Goal: Find specific page/section: Find specific page/section

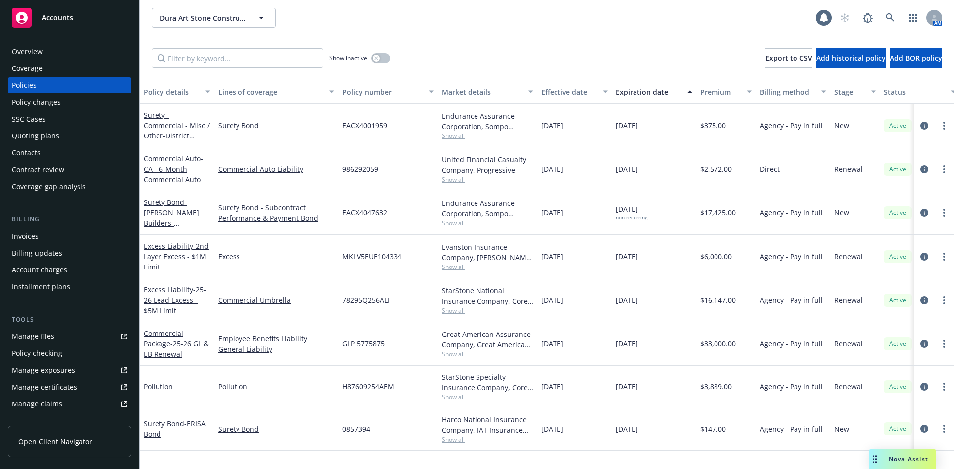
click at [23, 21] on rect at bounding box center [22, 18] width 20 height 20
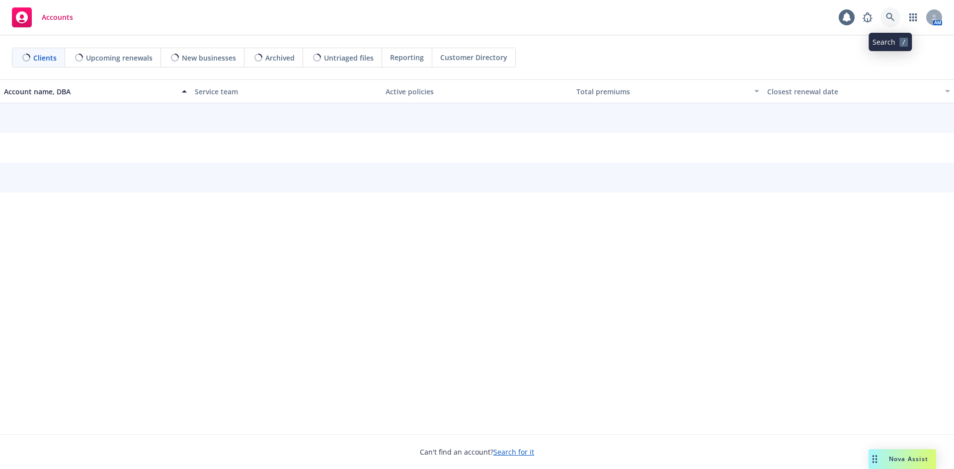
click at [886, 20] on icon at bounding box center [890, 17] width 9 height 9
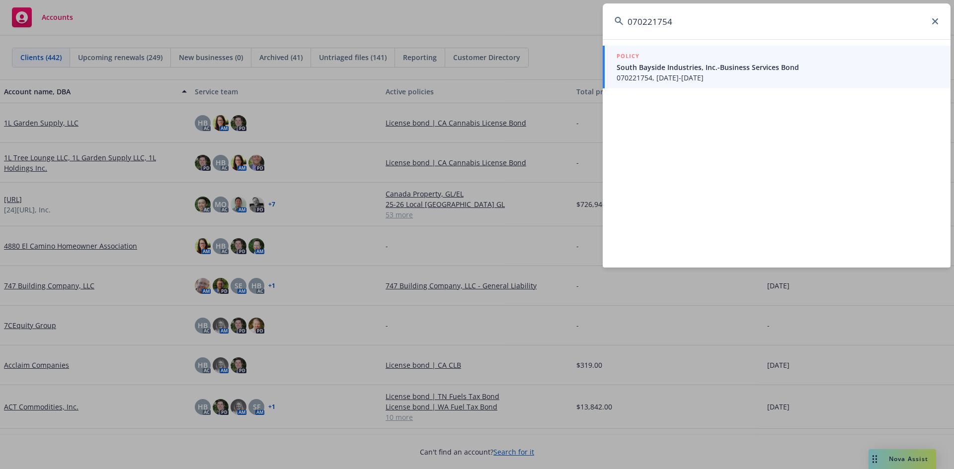
type input "070221754"
click at [786, 60] on div "POLICY" at bounding box center [777, 56] width 322 height 11
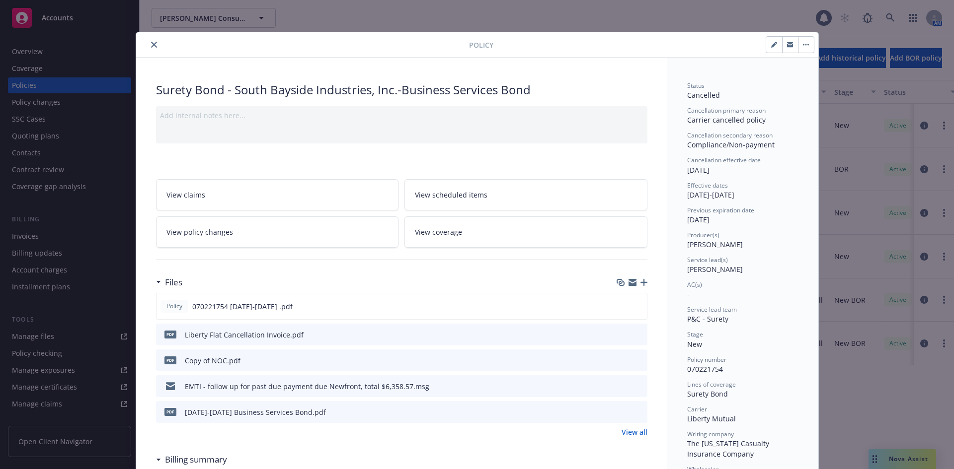
click at [151, 47] on icon "close" at bounding box center [154, 45] width 6 height 6
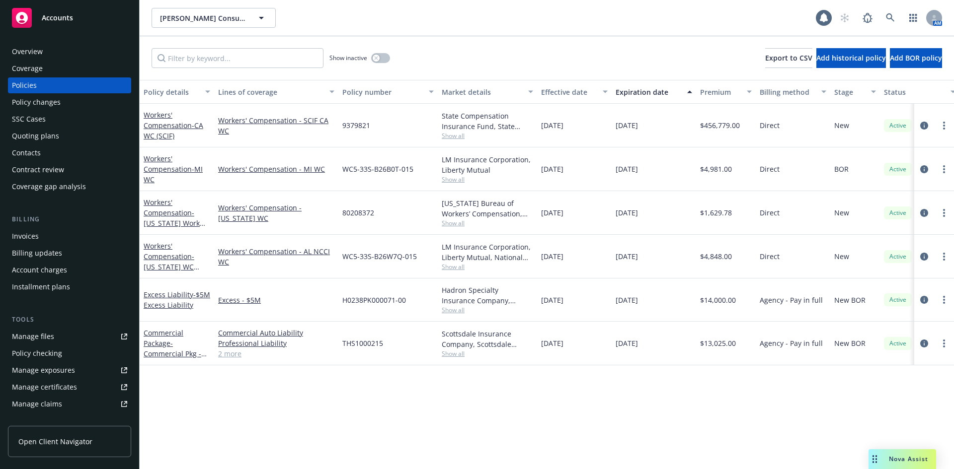
click at [34, 233] on div "Invoices" at bounding box center [25, 236] width 27 height 16
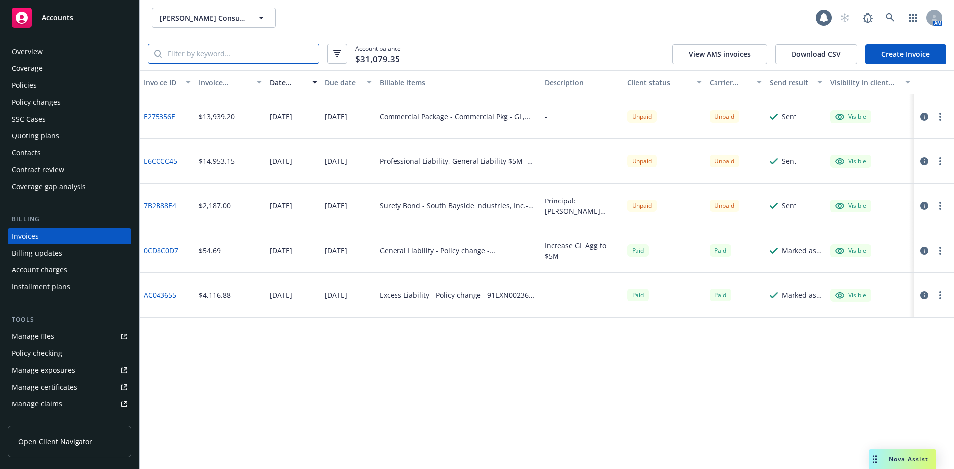
click at [196, 57] on input "search" at bounding box center [240, 53] width 157 height 19
